Goal: Register for event/course

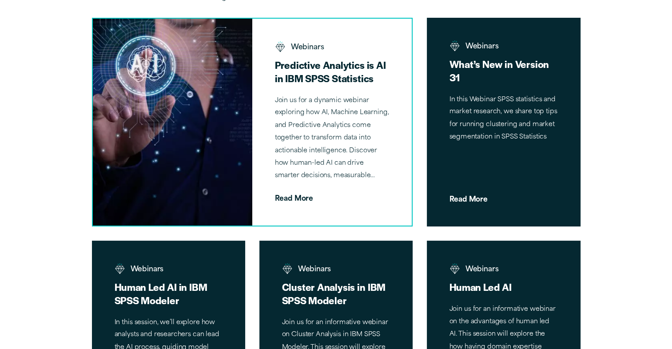
scroll to position [356, 0]
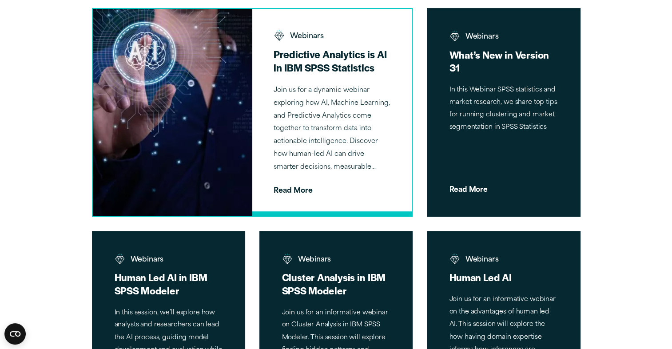
click at [320, 88] on p "Join us for a dynamic webinar exploring how AI, Machine Learning, and Predictiv…" at bounding box center [332, 129] width 117 height 90
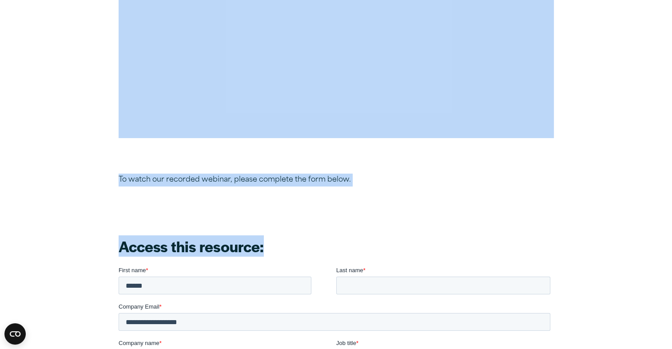
scroll to position [533, 0]
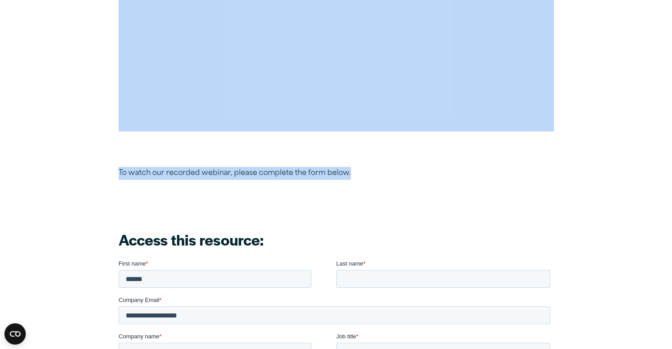
drag, startPoint x: 120, startPoint y: 123, endPoint x: 363, endPoint y: 164, distance: 246.7
click at [363, 164] on article "Webinars Predictive Analytics is AI: Harnessing Data-Driven Insights for Smarte…" at bounding box center [336, 294] width 672 height 1519
copy article "Lore ip dol s ametcon adipisc elitseddo eiu TE, Incidid Utlabore, etd Magnaaliq…"
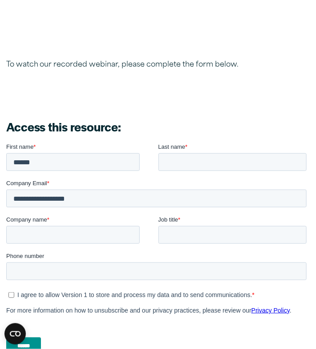
click at [264, 116] on article "Webinars Predictive Analytics is AI: Harnessing Data-Driven Insights for Smarte…" at bounding box center [158, 295] width 316 height 1589
drag, startPoint x: 108, startPoint y: 200, endPoint x: 7, endPoint y: 190, distance: 101.9
click at [8, 190] on input "**********" at bounding box center [156, 198] width 300 height 18
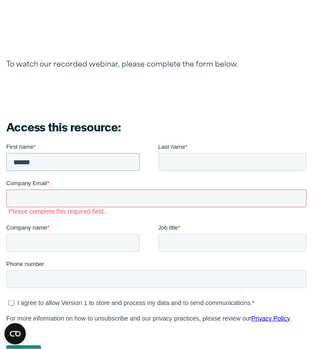
drag, startPoint x: 41, startPoint y: 160, endPoint x: -2, endPoint y: 162, distance: 43.1
click html "First name * ****** Last name * Company Email * Please complete this required f…"
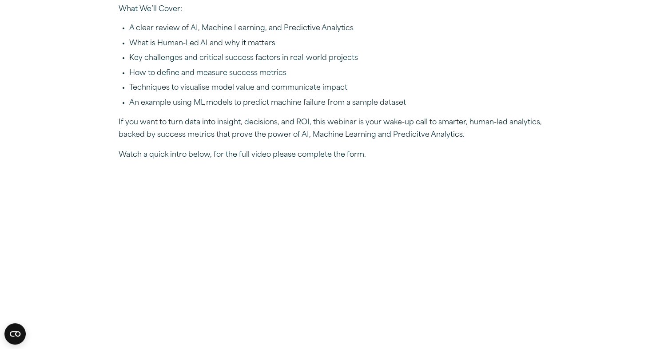
scroll to position [267, 0]
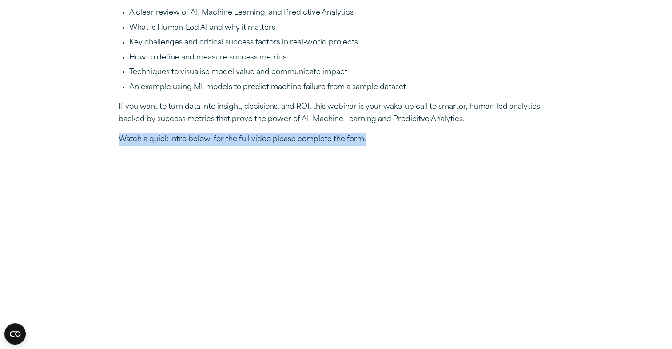
drag, startPoint x: 119, startPoint y: 139, endPoint x: 383, endPoint y: 130, distance: 264.1
copy p "Watch a quick intro below, for the full video please complete the form."
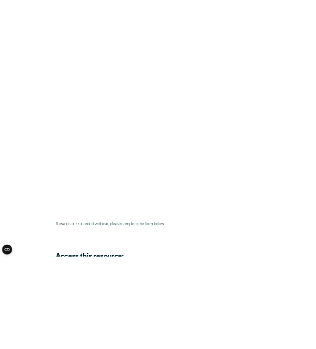
scroll to position [489, 0]
